Goal: Book appointment/travel/reservation

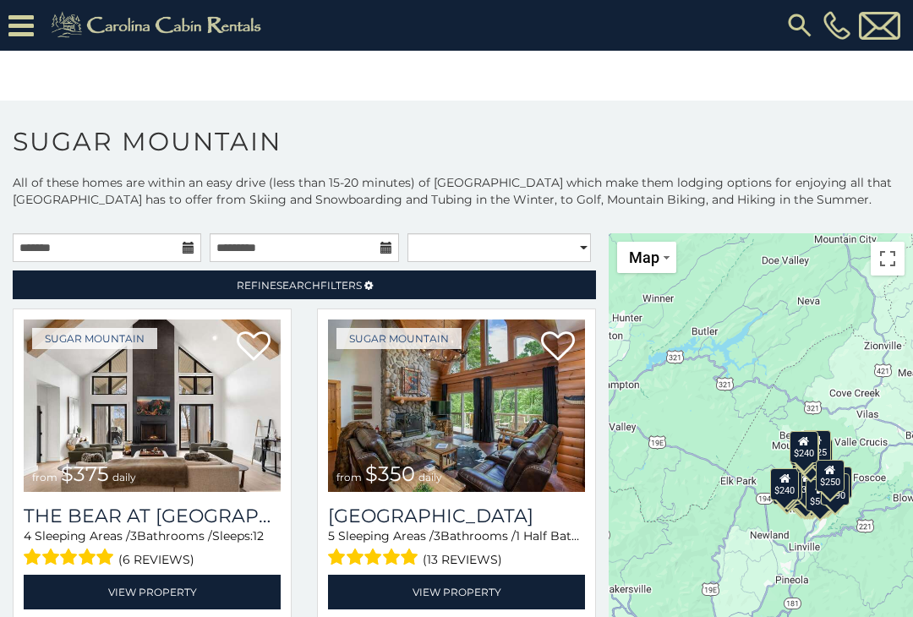
scroll to position [4454, 0]
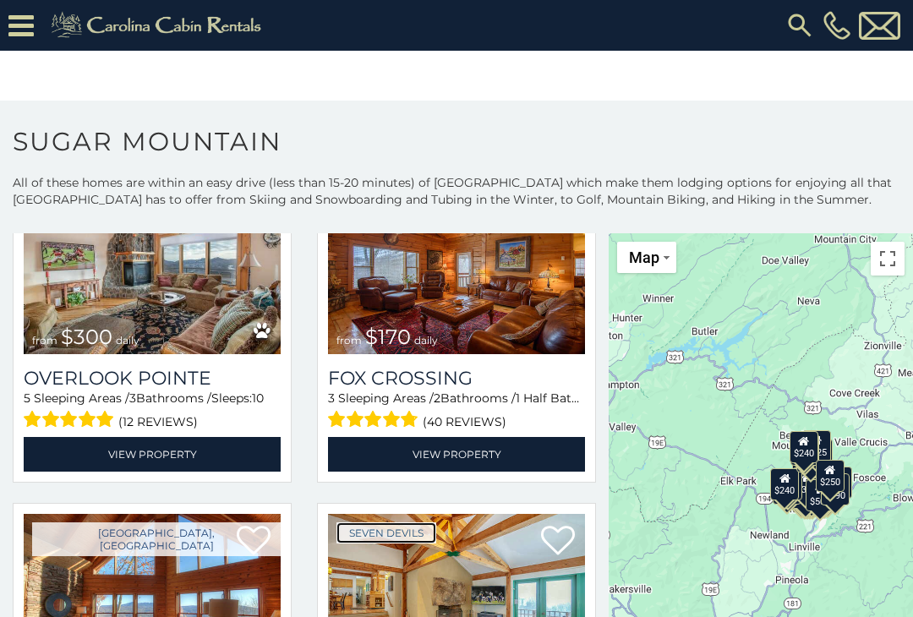
click at [379, 522] on link "Seven Devils" at bounding box center [386, 532] width 100 height 21
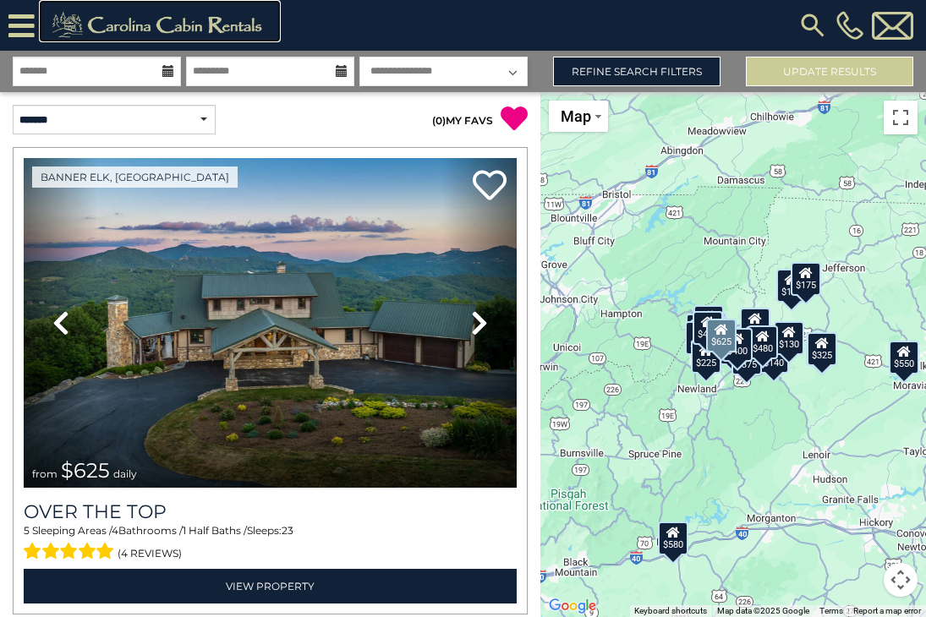
click at [159, 21] on img at bounding box center [159, 25] width 233 height 34
